Goal: Information Seeking & Learning: Check status

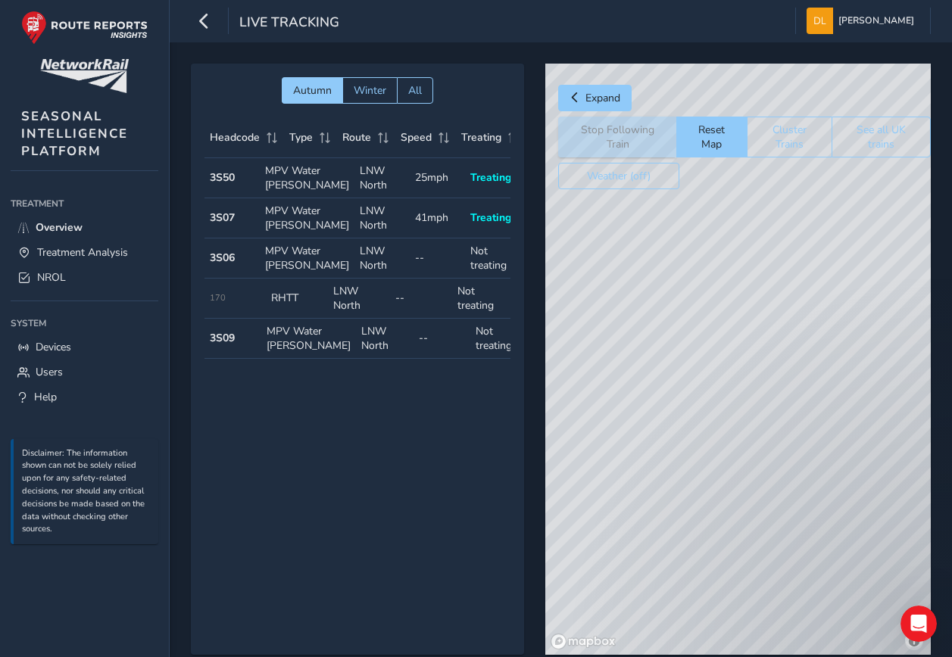
drag, startPoint x: 896, startPoint y: 575, endPoint x: 878, endPoint y: 563, distance: 20.8
click at [878, 563] on div "© Mapbox © OpenStreetMap Improve this map" at bounding box center [737, 359] width 385 height 591
click at [713, 494] on div "© Mapbox © OpenStreetMap Improve this map" at bounding box center [737, 359] width 385 height 591
click at [737, 343] on div "© Mapbox © OpenStreetMap Improve this map © Maxar" at bounding box center [737, 359] width 385 height 591
click at [95, 257] on span "Treatment Analysis" at bounding box center [82, 252] width 91 height 14
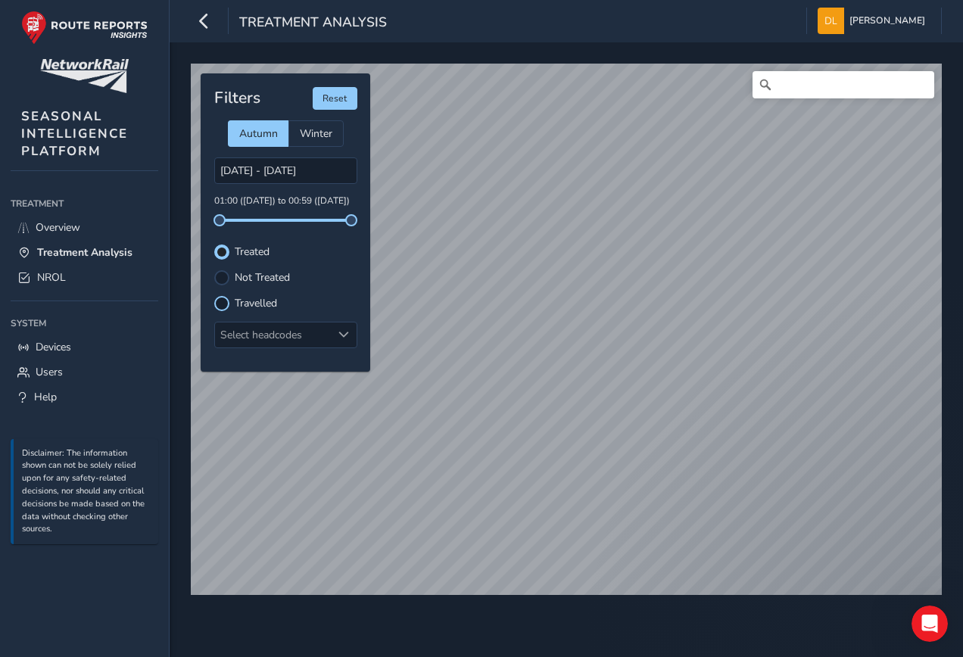
click at [223, 299] on div at bounding box center [221, 303] width 15 height 15
click at [158, 627] on div "Treatment Analysis [PERSON_NAME] Colour Scheme: Dark Dim Light Logout © Mapbox …" at bounding box center [481, 328] width 963 height 657
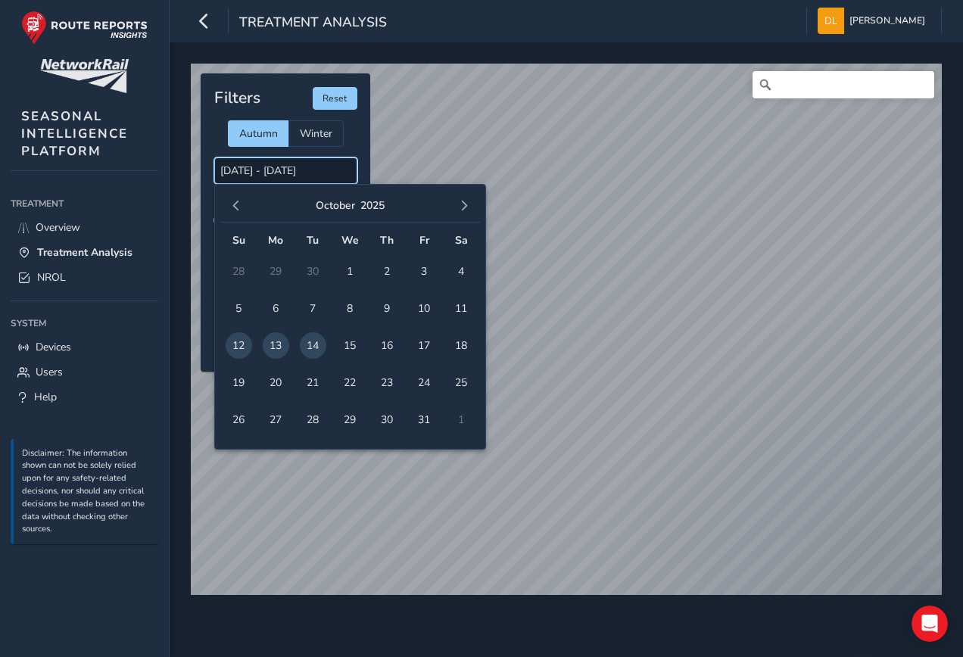
click at [228, 173] on input "[DATE] - [DATE]" at bounding box center [285, 170] width 143 height 26
click at [418, 308] on span "10" at bounding box center [424, 308] width 26 height 26
click at [415, 307] on span "10" at bounding box center [424, 308] width 26 height 26
click at [273, 164] on input "[DATE] - [DATE]" at bounding box center [285, 170] width 143 height 26
click at [445, 304] on td "11" at bounding box center [461, 308] width 37 height 37
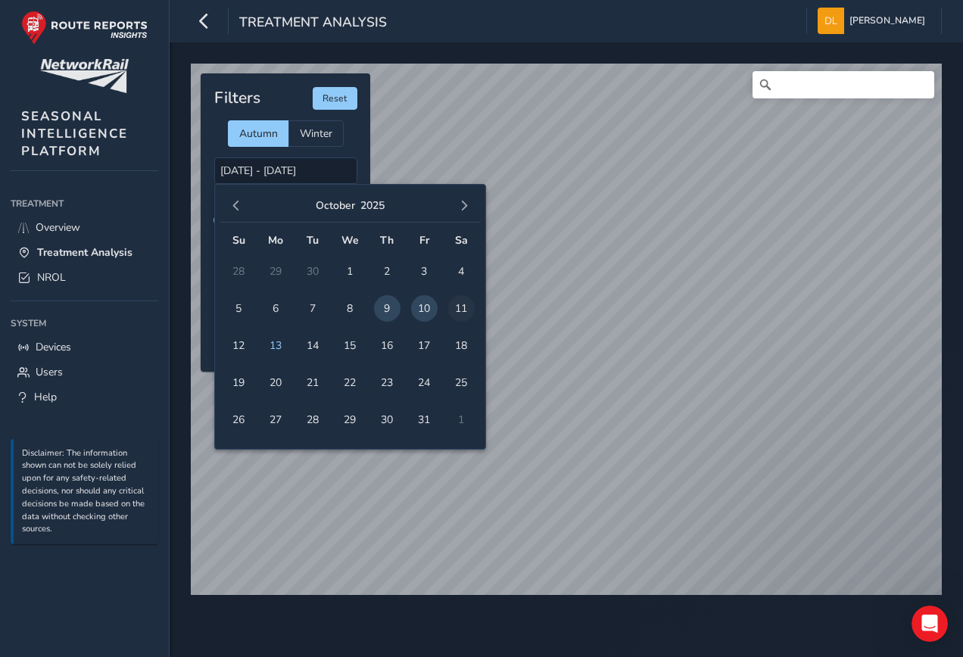
click at [461, 307] on span "11" at bounding box center [461, 308] width 26 height 26
click at [466, 306] on span "11" at bounding box center [461, 308] width 26 height 26
click at [287, 169] on input "[DATE] - [DATE]" at bounding box center [285, 170] width 143 height 26
click at [238, 344] on span "12" at bounding box center [239, 345] width 26 height 26
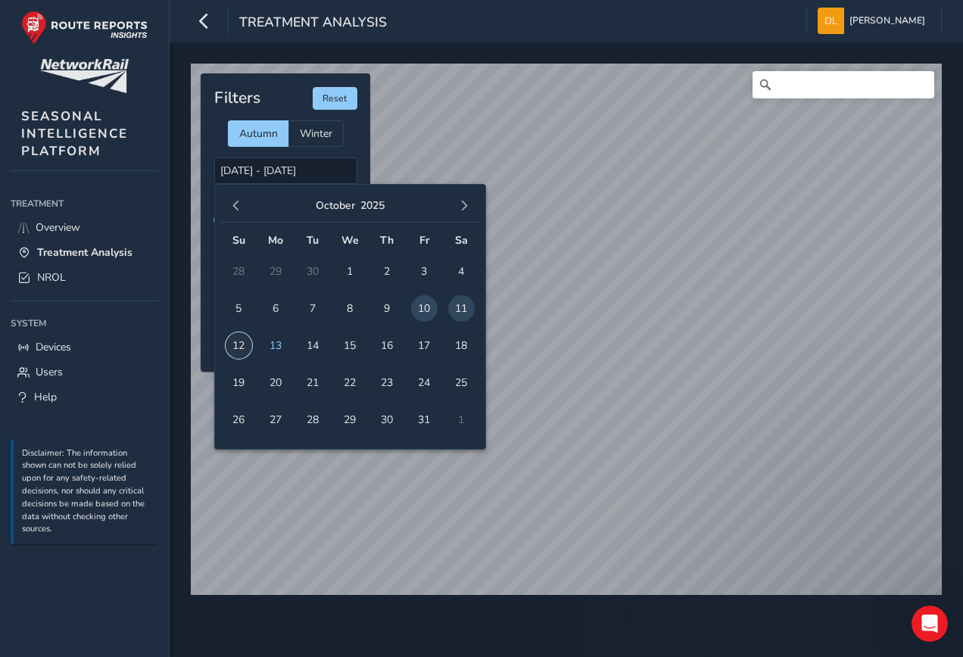
type input "[DATE] - [DATE]"
